Goal: Information Seeking & Learning: Understand process/instructions

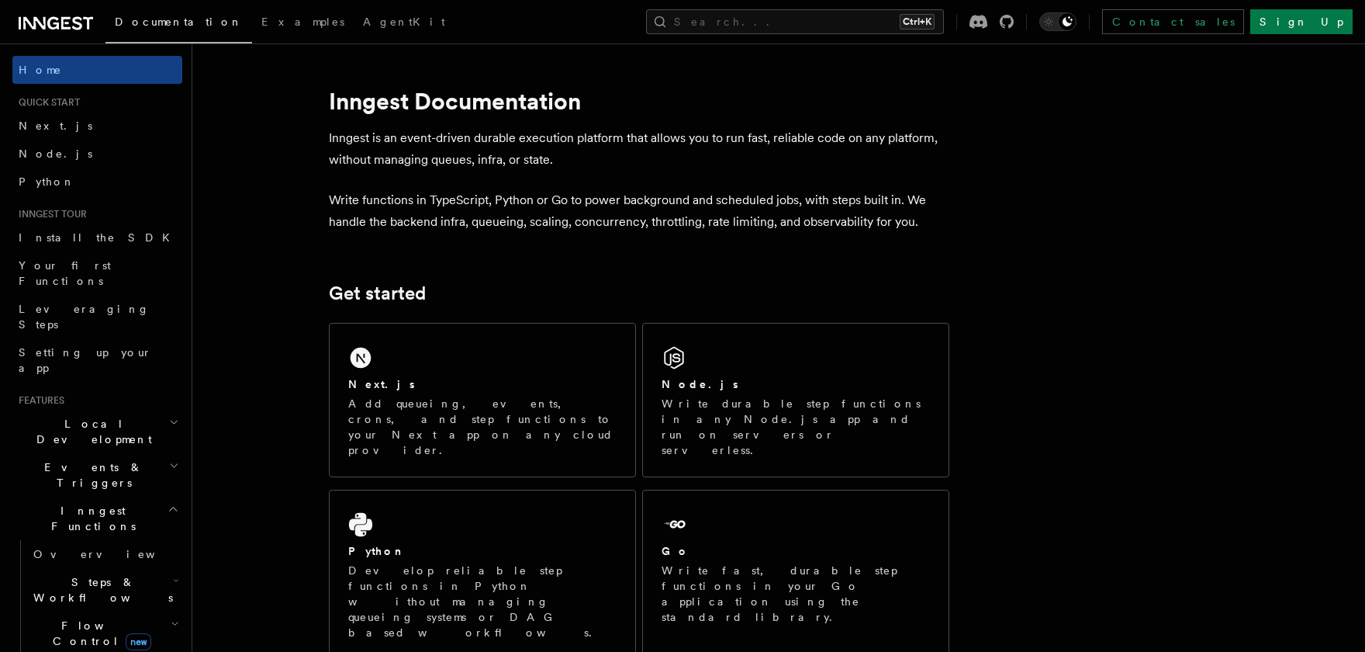
click at [175, 503] on icon "button" at bounding box center [174, 509] width 12 height 12
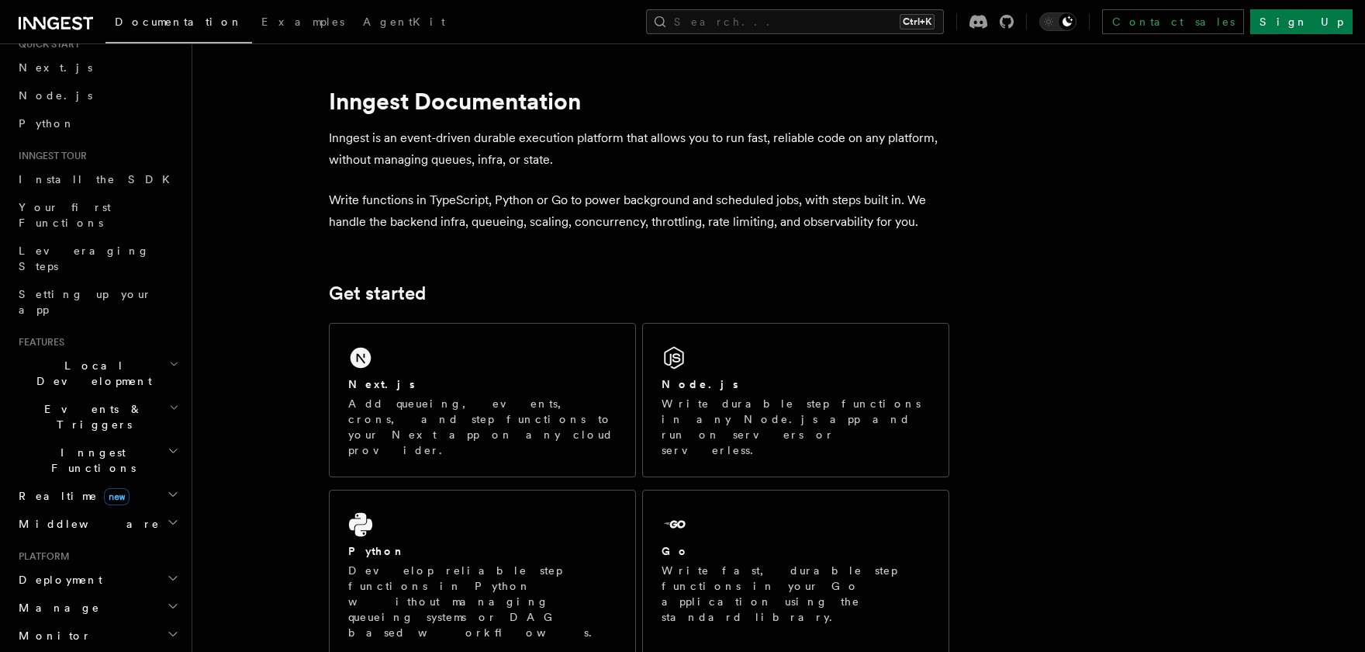
scroll to position [89, 0]
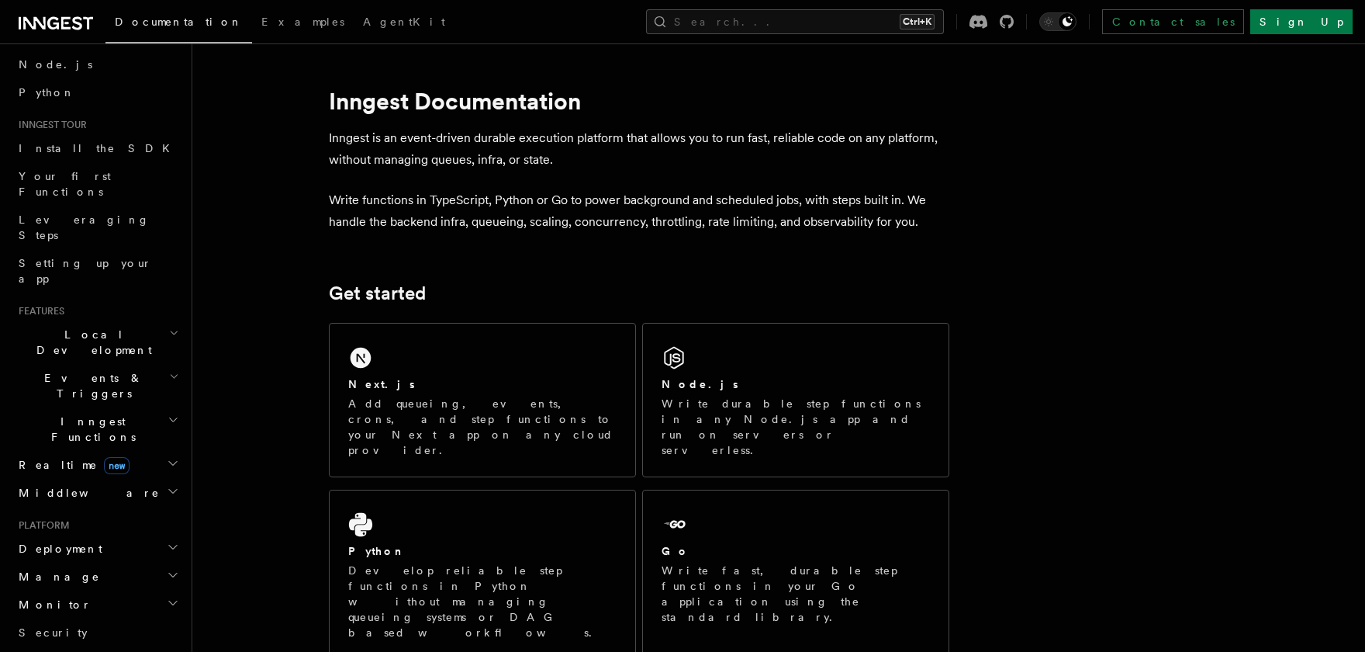
click at [174, 457] on icon "button" at bounding box center [173, 463] width 12 height 12
click at [163, 479] on h2 "Middleware" at bounding box center [97, 493] width 170 height 28
click at [154, 407] on h2 "Inngest Functions" at bounding box center [97, 428] width 170 height 43
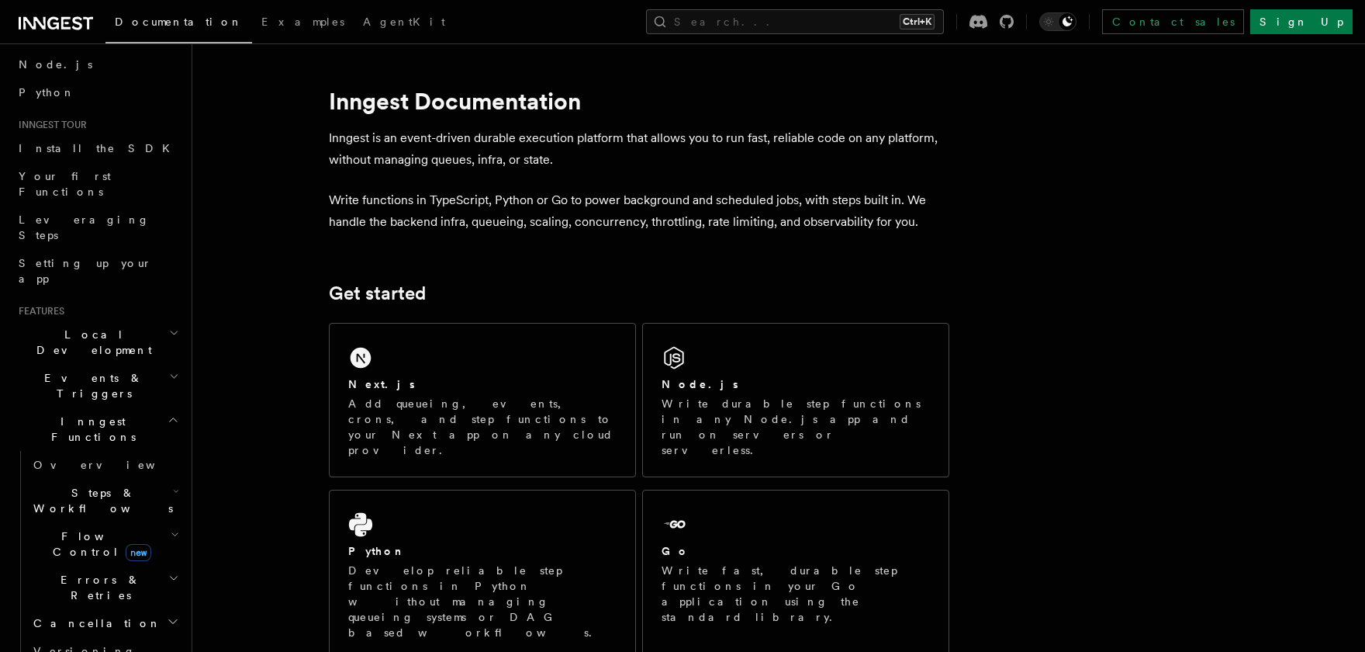
click at [116, 566] on h2 "Errors & Retries" at bounding box center [104, 587] width 155 height 43
click at [105, 609] on h2 "Cancellation" at bounding box center [104, 623] width 155 height 28
click at [81, 645] on span "Overview" at bounding box center [128, 651] width 160 height 12
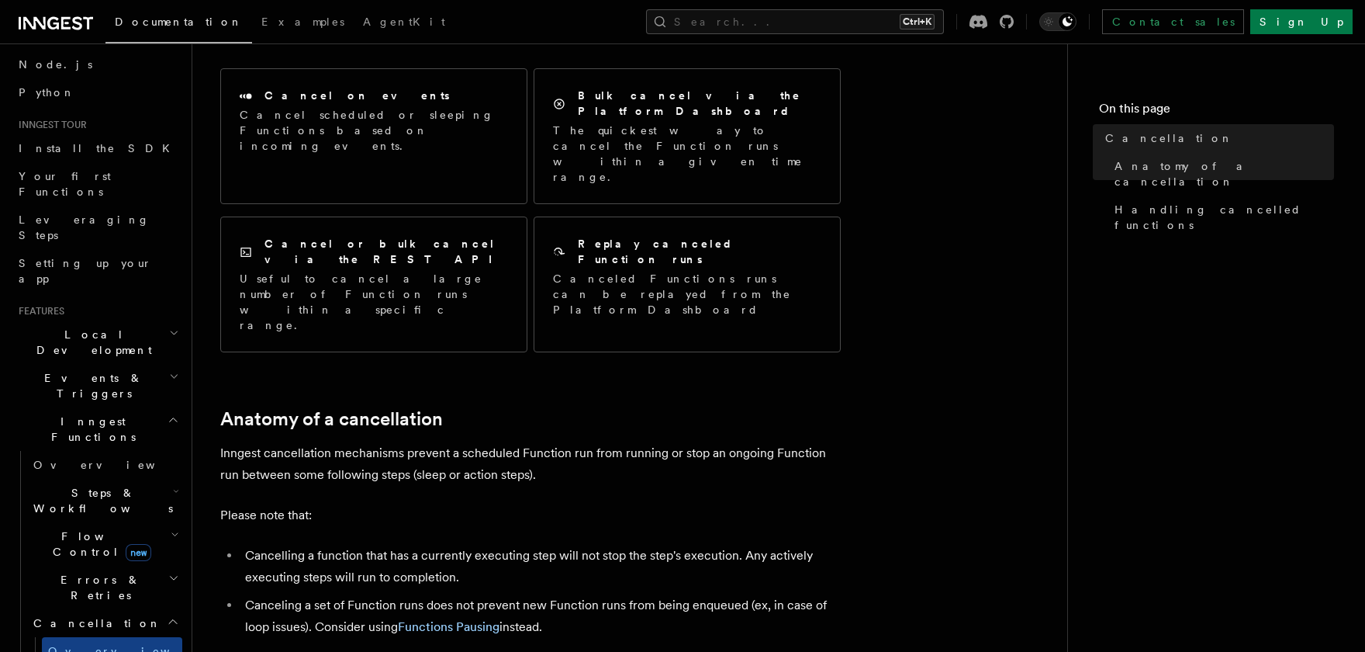
scroll to position [307, 0]
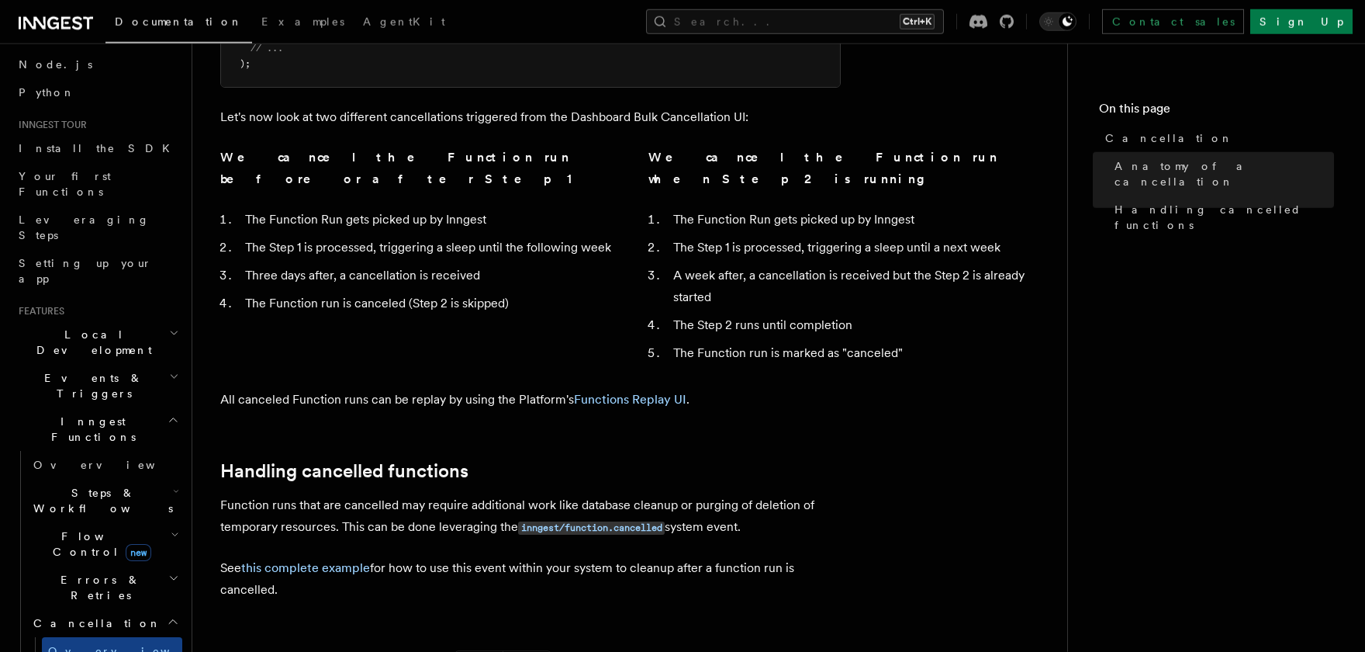
scroll to position [1126, 0]
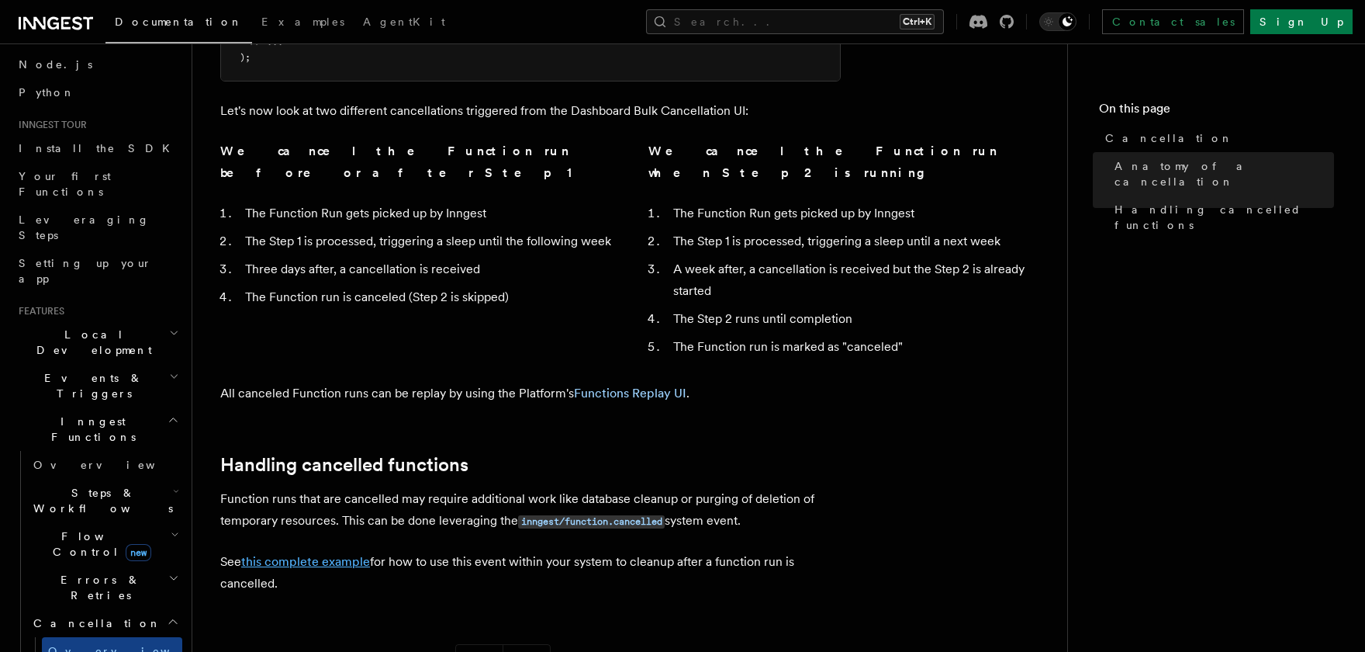
click at [303, 554] on link "this complete example" at bounding box center [305, 561] width 129 height 15
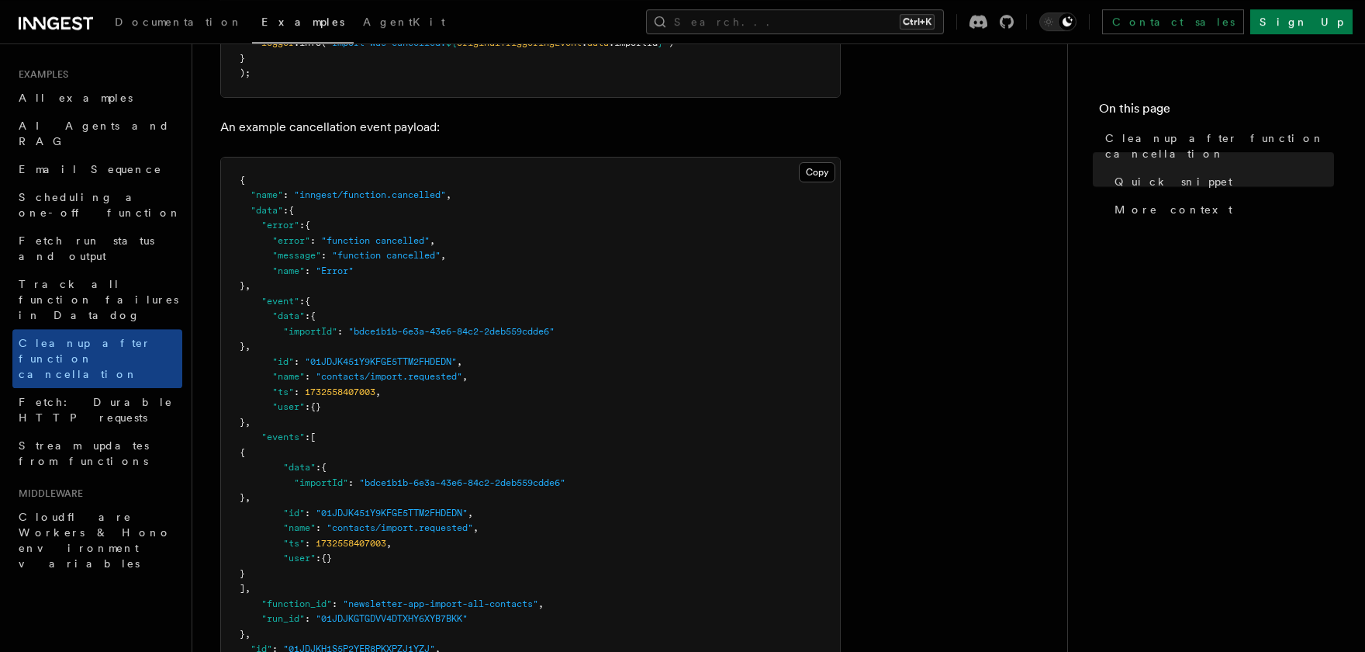
scroll to position [819, 0]
